Goal: Task Accomplishment & Management: Complete application form

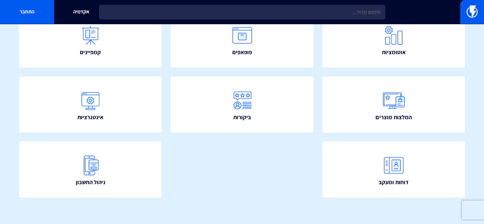
scroll to position [150, 0]
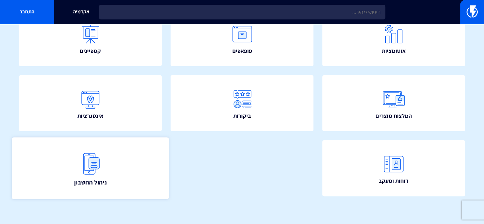
click at [110, 176] on link "ניהול החשבון" at bounding box center [90, 168] width 157 height 62
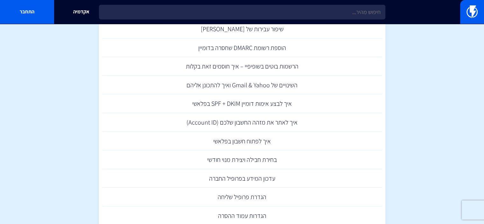
scroll to position [27, 0]
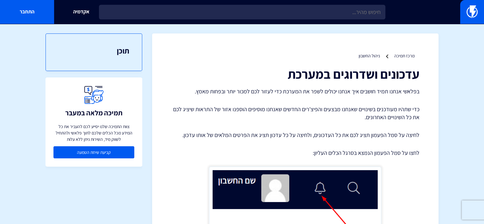
click at [91, 152] on link "קביעת שיחת הטמעה" at bounding box center [94, 152] width 81 height 12
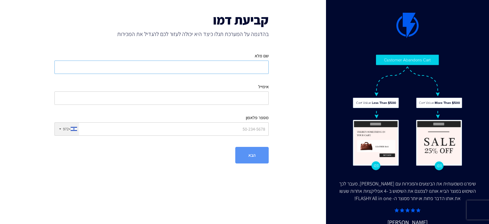
click at [193, 74] on input "שם מלא" at bounding box center [161, 67] width 214 height 13
type input "אורטל בן עמי"
type input "ortalbenami20@gmail.com"
click at [220, 130] on input "מספר פלאפון" at bounding box center [161, 128] width 214 height 13
type input "0524490056"
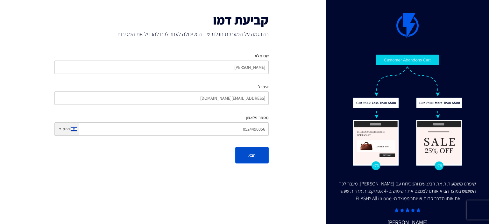
click at [247, 155] on button "הבא" at bounding box center [251, 155] width 33 height 17
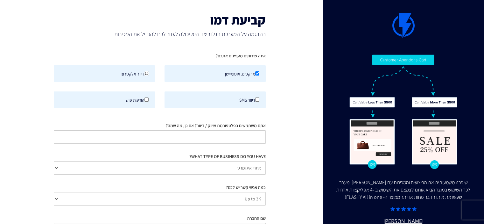
click at [146, 74] on input "דיוור אלקטרוני" at bounding box center [147, 73] width 4 height 4
checkbox input "true"
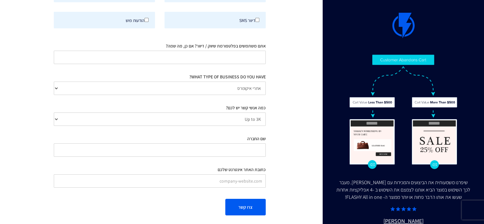
scroll to position [83, 0]
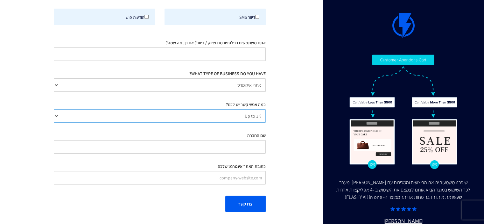
click at [259, 115] on select "Up to 3K 3K-10K 10K-25K 25K-50K 50K-100K 100K-250K 250K-500K 500K-1M 1M+" at bounding box center [160, 115] width 212 height 13
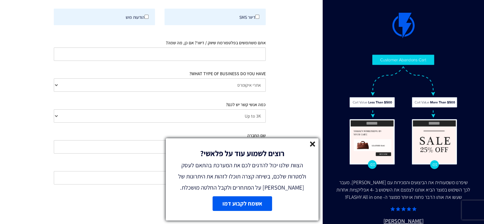
click at [316, 145] on div "רוצים לשמוע עוד על פלאשי? הצוות שלנו יכול להדגים לכם את המערכת בהתאם לעסק ולמטר…" at bounding box center [242, 165] width 153 height 55
click at [312, 142] on line at bounding box center [313, 144] width 4 height 4
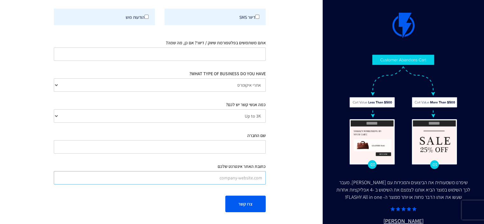
click at [260, 178] on input "כתובת האתר אינטרנט שלכם" at bounding box center [160, 177] width 212 height 13
click at [240, 205] on button "צרו קשר" at bounding box center [246, 204] width 40 height 17
type input "DREAMCATCHER"
click at [245, 206] on button "צרו קשר" at bounding box center [246, 204] width 40 height 17
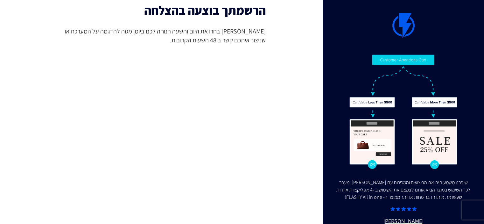
scroll to position [9, 0]
